Goal: Task Accomplishment & Management: Complete application form

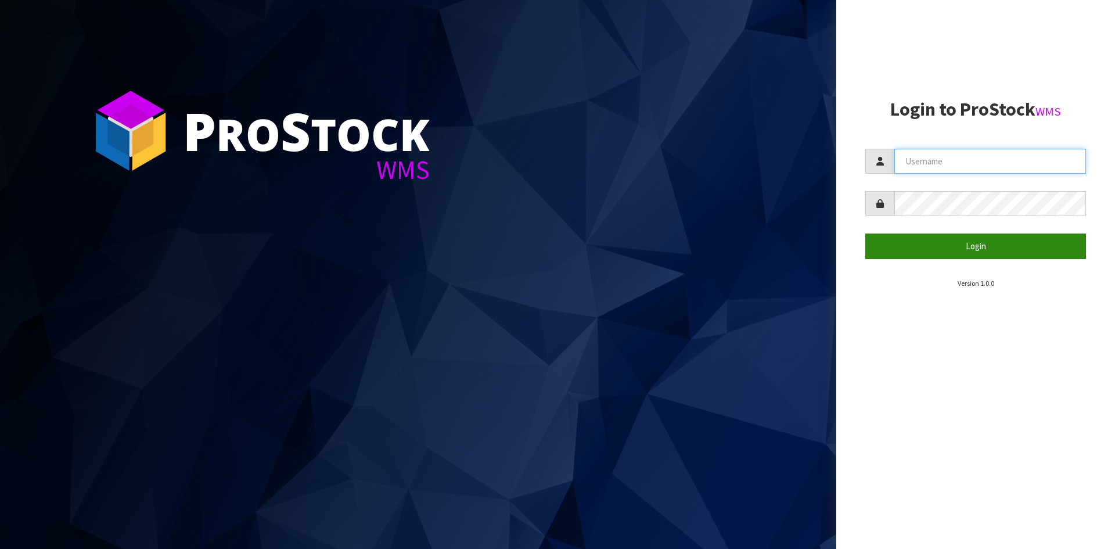
type input "YOURREFORMER"
drag, startPoint x: 980, startPoint y: 252, endPoint x: 704, endPoint y: 242, distance: 275.4
click at [980, 251] on button "Login" at bounding box center [975, 245] width 221 height 25
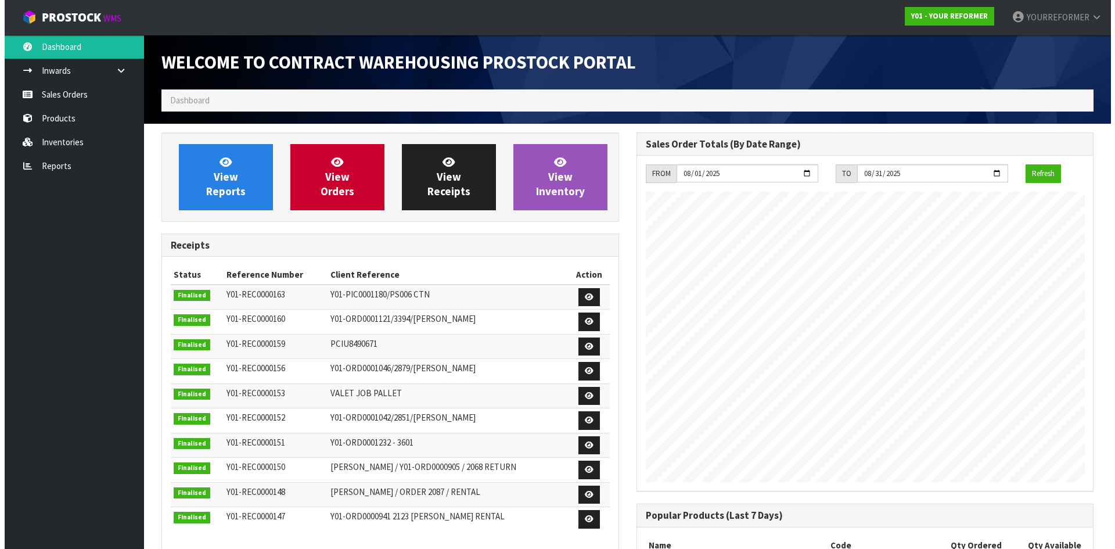
scroll to position [644, 474]
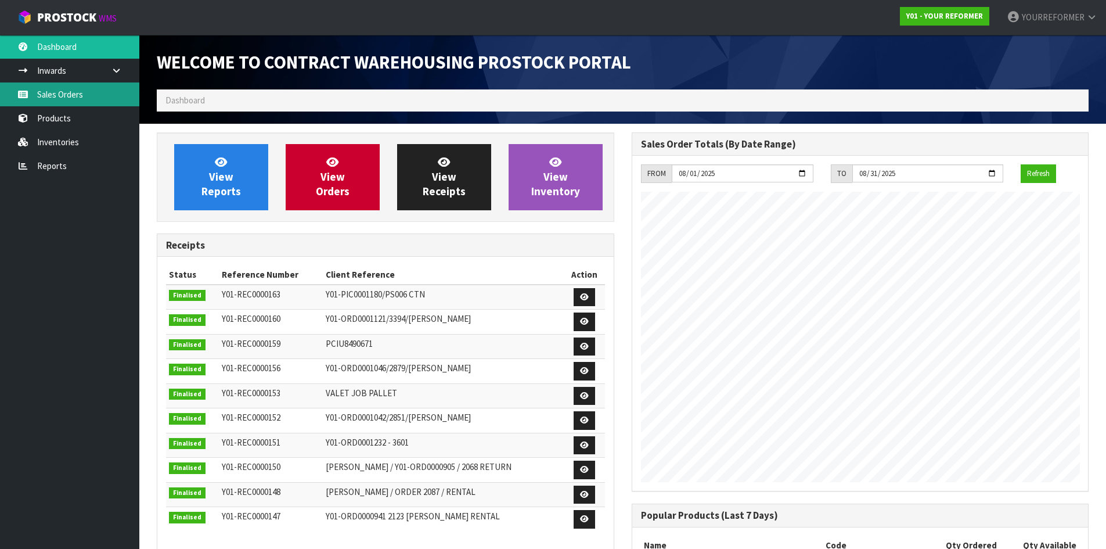
click at [88, 92] on link "Sales Orders" at bounding box center [69, 94] width 139 height 24
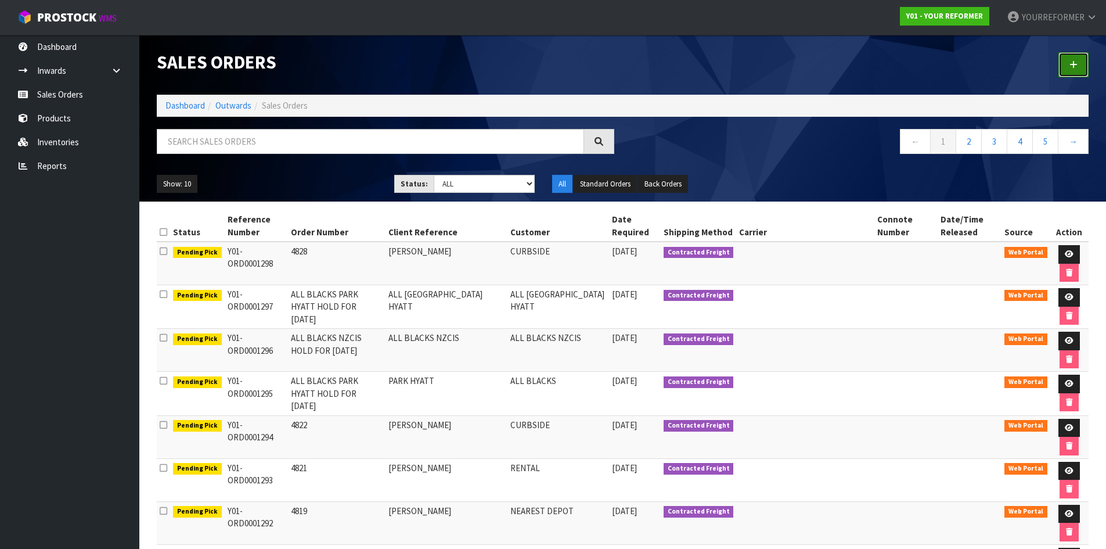
click at [1079, 68] on link at bounding box center [1074, 64] width 30 height 25
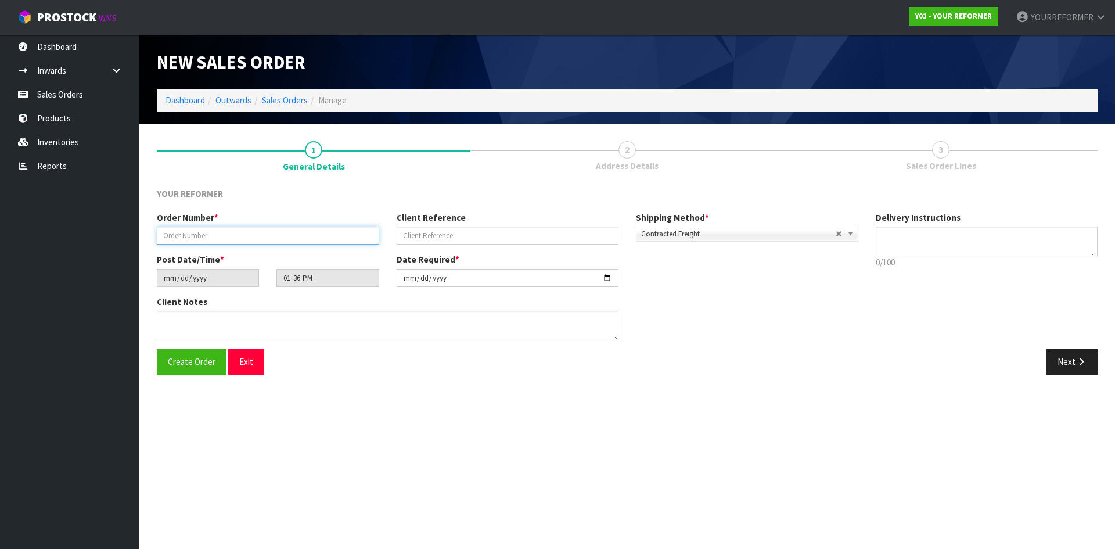
click at [217, 235] on input "text" at bounding box center [268, 235] width 222 height 18
drag, startPoint x: 195, startPoint y: 241, endPoint x: 254, endPoint y: 245, distance: 59.4
click at [195, 241] on input "text" at bounding box center [268, 235] width 222 height 18
paste input "3995"
type input "3995"
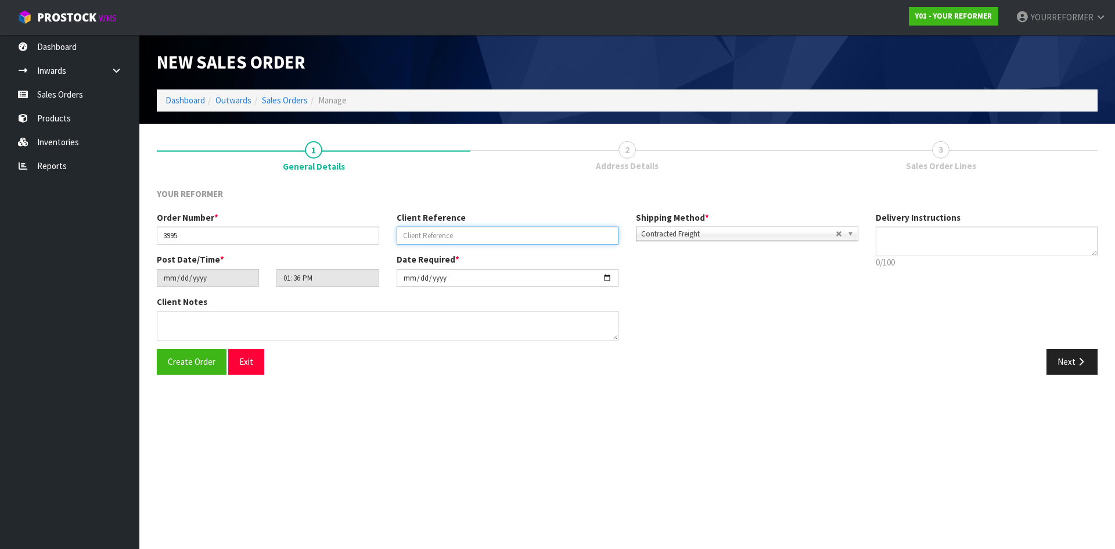
drag, startPoint x: 456, startPoint y: 237, endPoint x: 469, endPoint y: 229, distance: 15.5
click at [456, 237] on input "text" at bounding box center [508, 235] width 222 height 18
click at [455, 235] on input "text" at bounding box center [508, 235] width 222 height 18
paste input "[PERSON_NAME]"
paste input "OYF NORTHLANDS LIMITED"
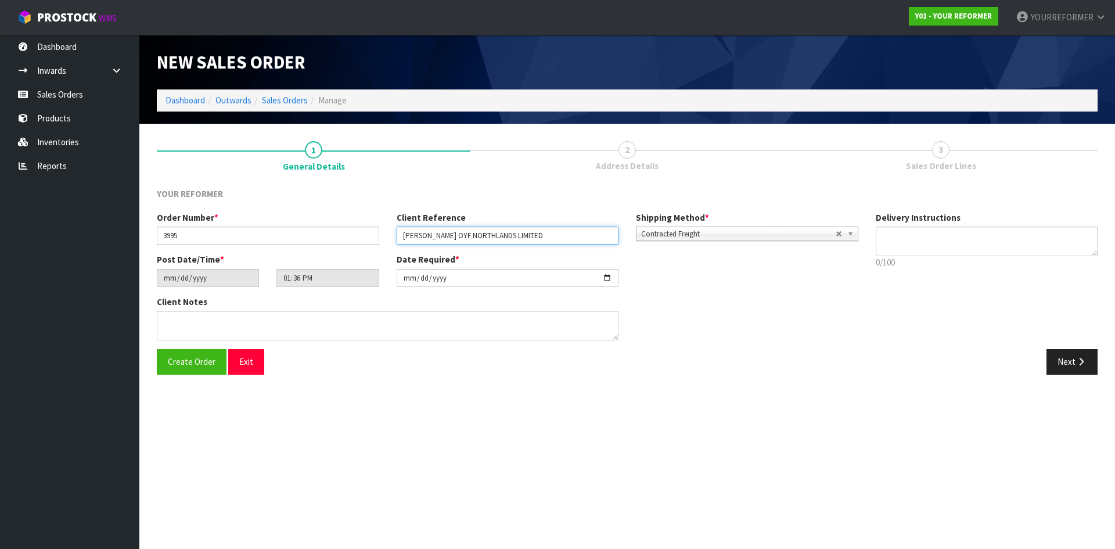
type input "[PERSON_NAME] OYF NORTHLANDS LIMITED"
click at [898, 241] on textarea at bounding box center [987, 241] width 222 height 30
paste textarea "PLEASE NOTE THAT THE MALL ONLY ALLOWS DELIVERIES OUTSIDE OF HOURS SO WE CAN ACC…"
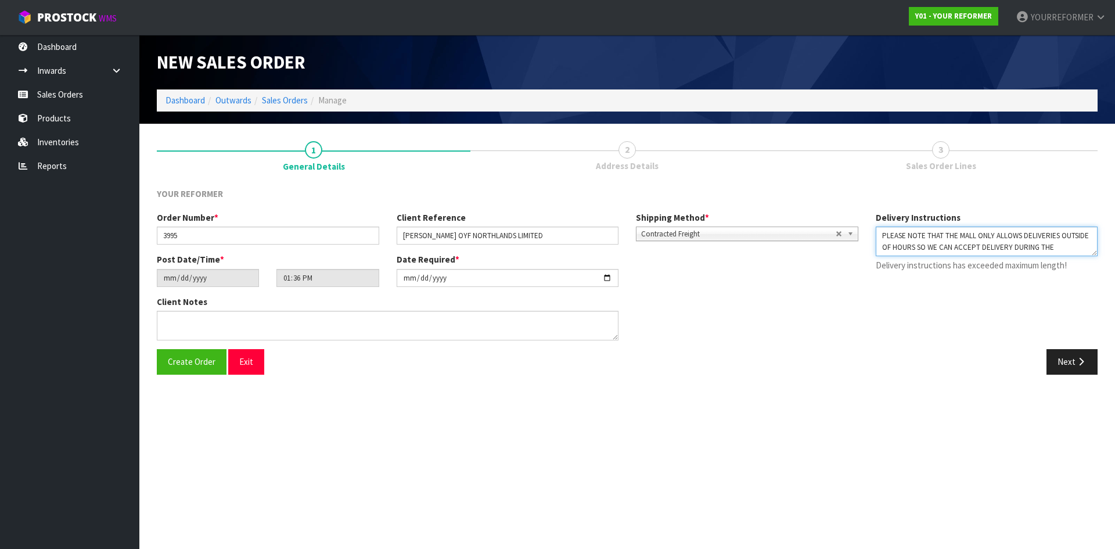
type textarea "PLEASE NOTE THAT THE MALL ONLY ALLOWS DELIVERIES OUTSIDE OF HOURS SO WE CAN ACC…"
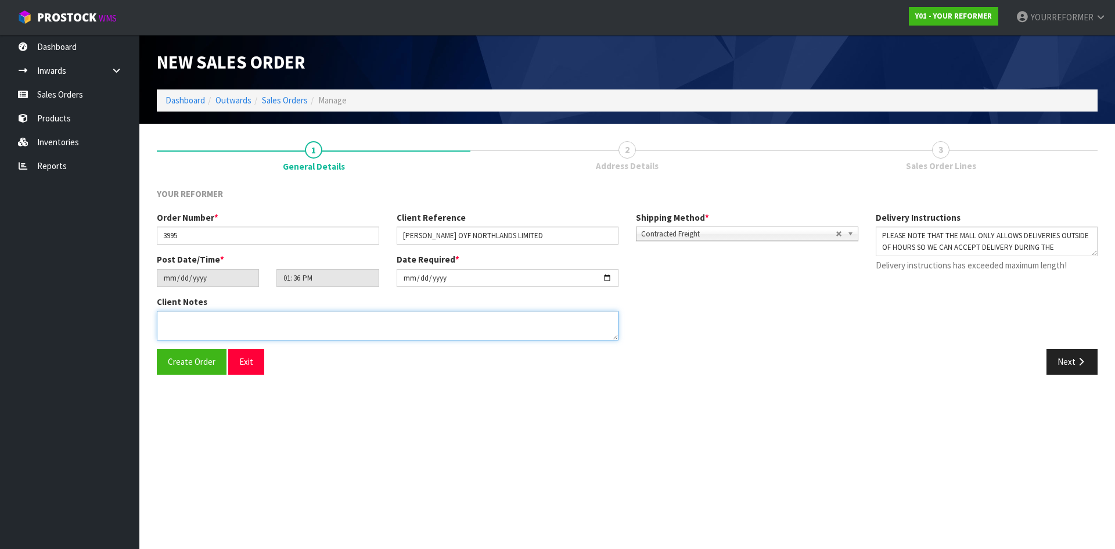
click at [301, 328] on textarea at bounding box center [388, 326] width 462 height 30
type textarea "W"
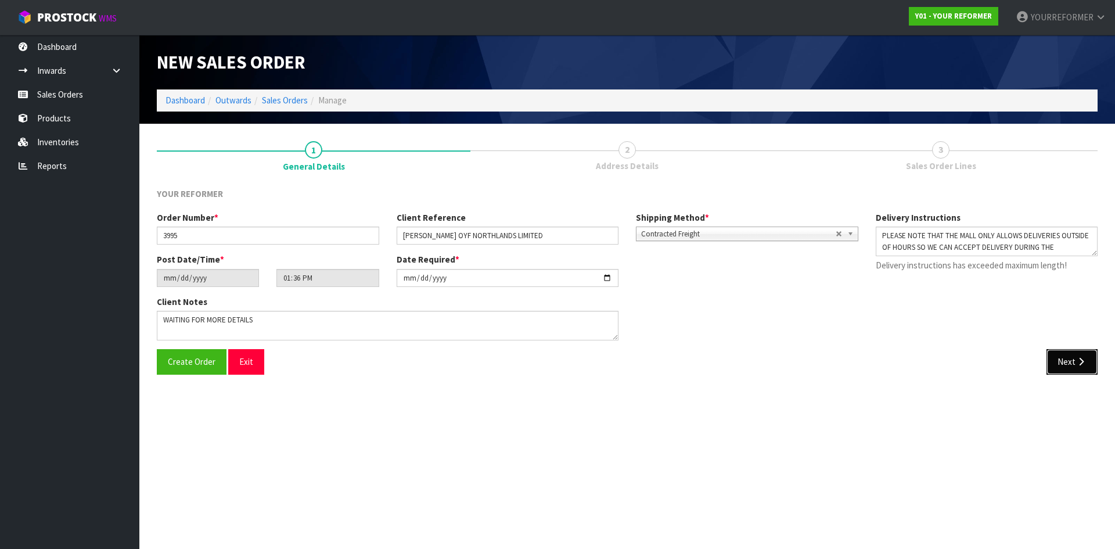
click at [1072, 363] on button "Next" at bounding box center [1071, 361] width 51 height 25
click at [952, 242] on textarea at bounding box center [987, 241] width 222 height 30
drag, startPoint x: 1010, startPoint y: 246, endPoint x: 848, endPoint y: 239, distance: 162.2
click at [848, 239] on div "Order Number * 3995 Client Reference [PERSON_NAME] OYF NORTHLANDS LIMITED Shipp…" at bounding box center [627, 280] width 958 height 138
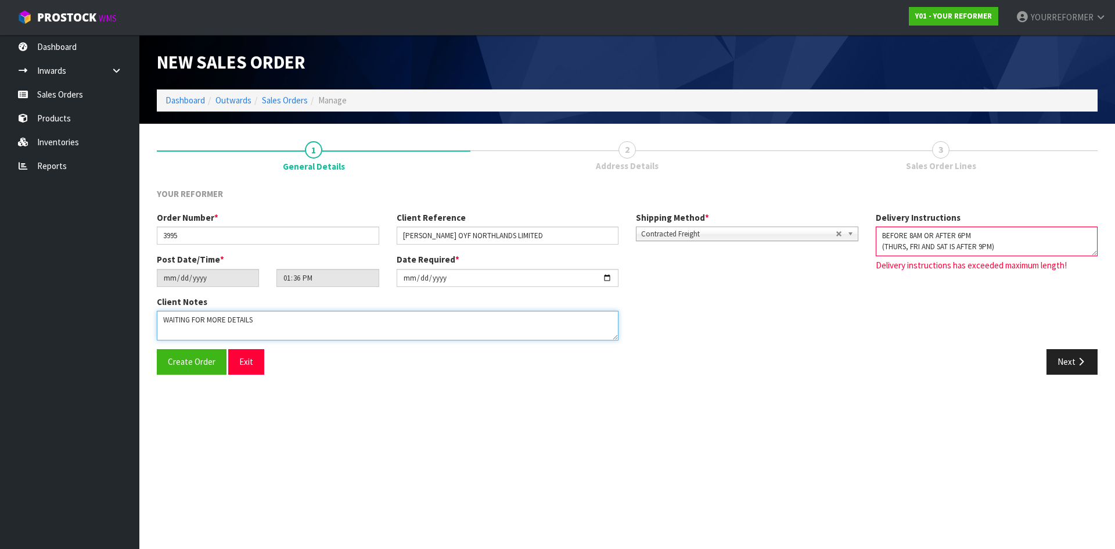
click at [312, 325] on textarea at bounding box center [388, 326] width 462 height 30
paste textarea "BEFORE 8AM OR AFTER 6PM (THURS, FRI AND SAT IS AFTER 9PM)"
type textarea "WAITING FOR MORE DETAILS BEFORE 8AM OR AFTER 6PM (THURS, FRI AND SAT IS AFTER 9…"
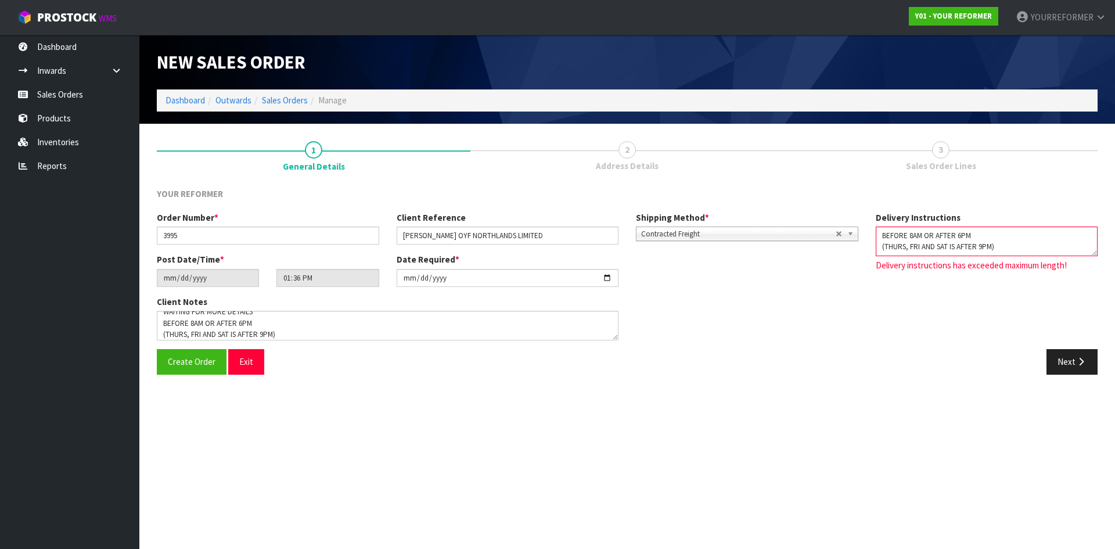
click at [959, 245] on textarea at bounding box center [987, 241] width 222 height 30
drag, startPoint x: 1004, startPoint y: 248, endPoint x: 875, endPoint y: 241, distance: 129.1
click at [876, 240] on textarea at bounding box center [987, 241] width 222 height 30
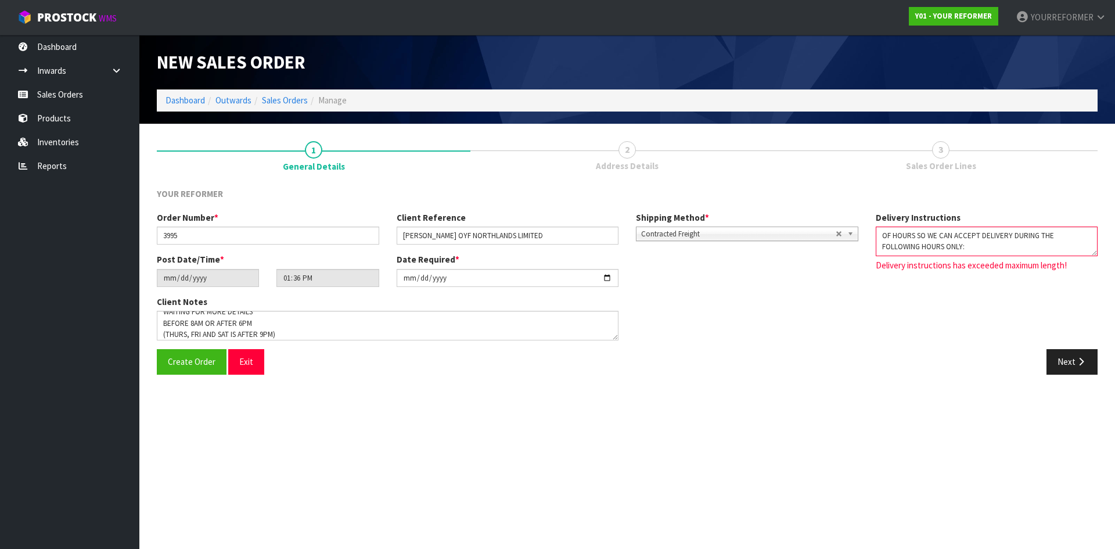
drag, startPoint x: 1004, startPoint y: 272, endPoint x: 974, endPoint y: 254, distance: 34.7
click at [1004, 272] on div "Delivery Instructions 0/100 Delivery instructions has exceeded maximum length!" at bounding box center [987, 244] width 240 height 66
click at [962, 246] on textarea at bounding box center [987, 241] width 222 height 30
paste textarea "$500 DELIVERY FEE PAID FOR DELIVERY TO CURB DELIVER KIOSKS AND BEDS TOGETHER ([…"
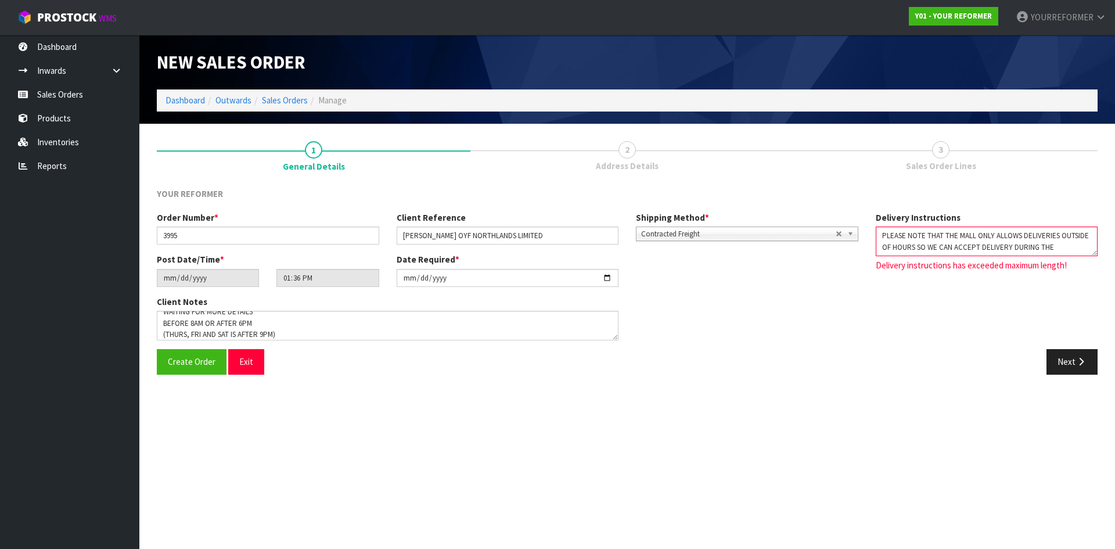
click at [937, 243] on textarea at bounding box center [987, 241] width 222 height 30
click at [893, 230] on textarea at bounding box center [987, 241] width 222 height 30
drag, startPoint x: 963, startPoint y: 249, endPoint x: 837, endPoint y: 201, distance: 134.5
click at [837, 201] on div "YOUR REFORMER Order Number * 3995 Client Reference [PERSON_NAME] OYF NORTHLANDS…" at bounding box center [627, 286] width 941 height 196
paste textarea
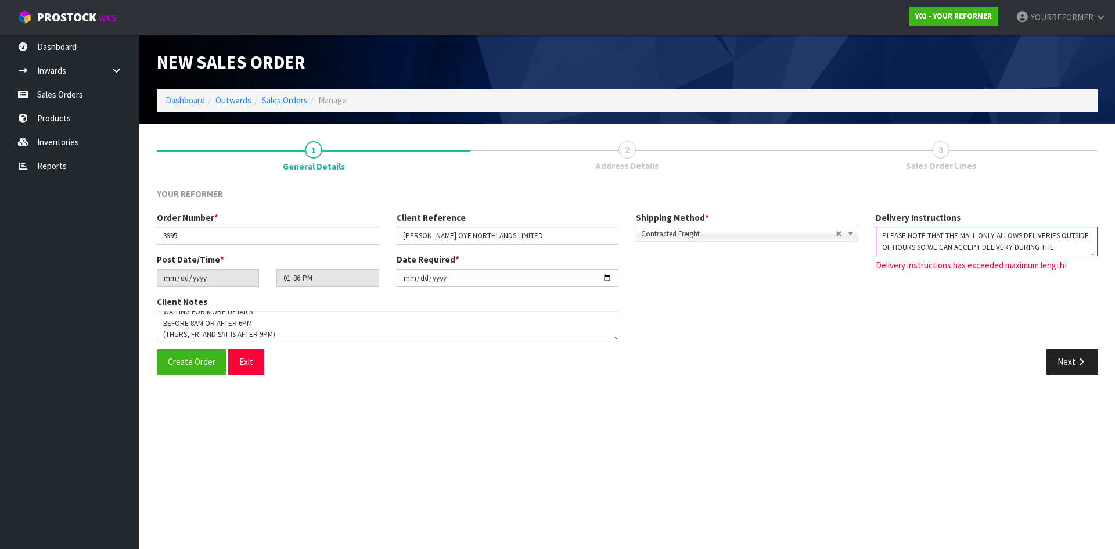
type textarea "$500 DELIVERY FEE PAID FOR DELIVERY TO CURB DELIVER KIOSKS AND BEDS TOGETHER ([…"
drag, startPoint x: 944, startPoint y: 239, endPoint x: 776, endPoint y: 152, distance: 189.9
click at [776, 152] on div "1 General Details 2 Address Details 3 Sales Order Lines YOUR REFORMER Order Num…" at bounding box center [627, 257] width 941 height 251
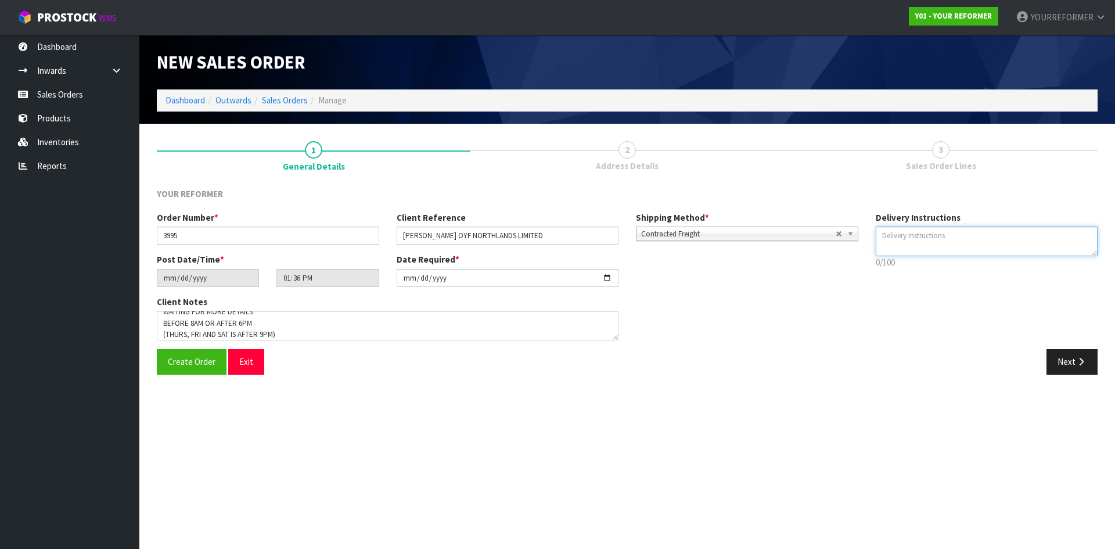
click at [940, 234] on textarea at bounding box center [987, 241] width 222 height 30
type textarea "WAITING ON MORE DETAILS"
click at [1082, 354] on button "Next" at bounding box center [1071, 361] width 51 height 25
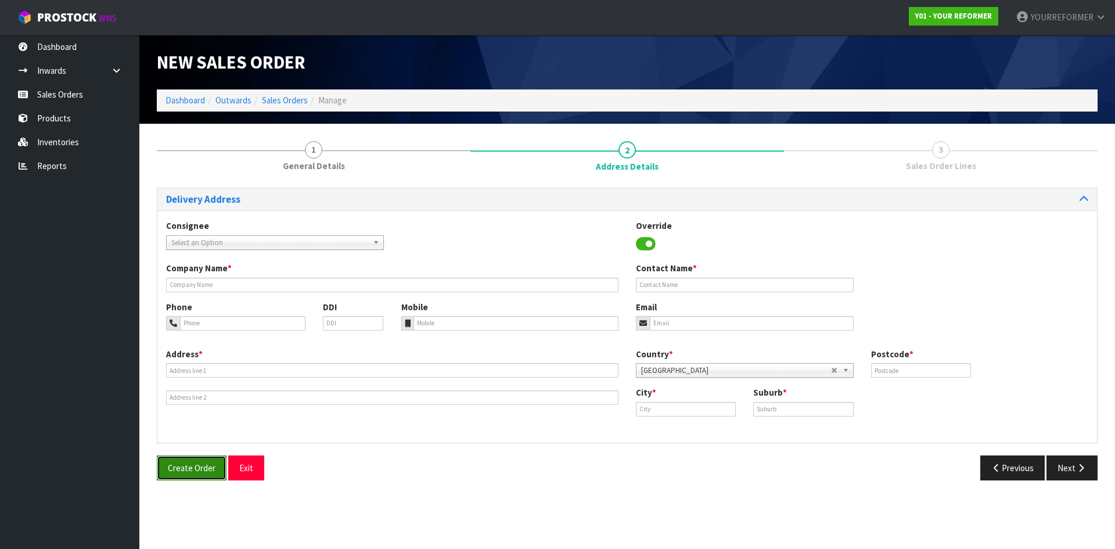
click at [172, 464] on span "Create Order" at bounding box center [192, 467] width 48 height 11
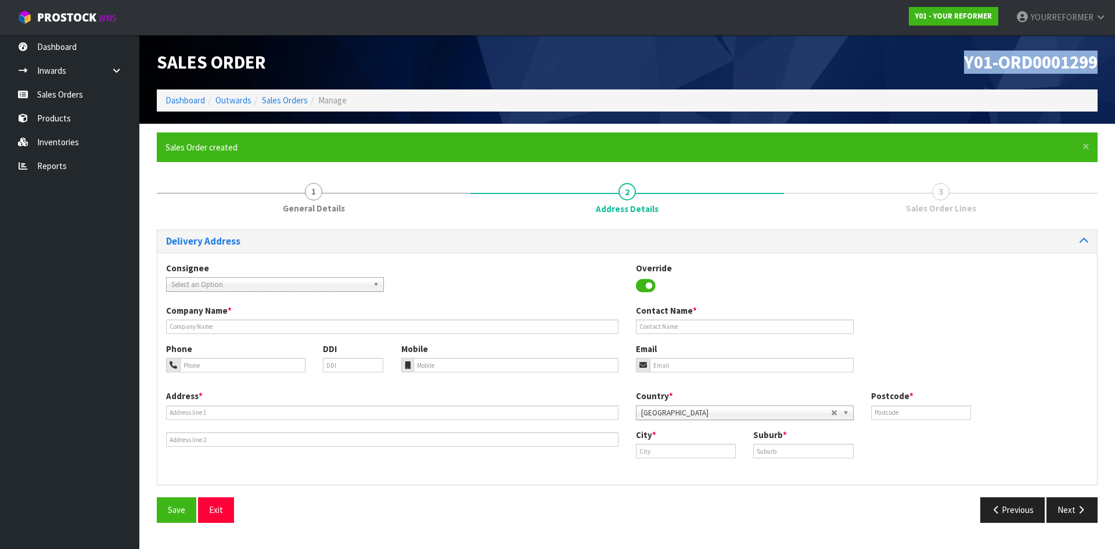
drag, startPoint x: 962, startPoint y: 60, endPoint x: 1139, endPoint y: 84, distance: 179.3
click at [1114, 84] on html "Toggle navigation ProStock WMS Y01 - YOUR REFORMER YOURREFORMER Logout Dashboar…" at bounding box center [557, 274] width 1115 height 549
copy span "Y01-ORD0001299"
click at [94, 92] on link "Sales Orders" at bounding box center [69, 94] width 139 height 24
